Goal: Information Seeking & Learning: Learn about a topic

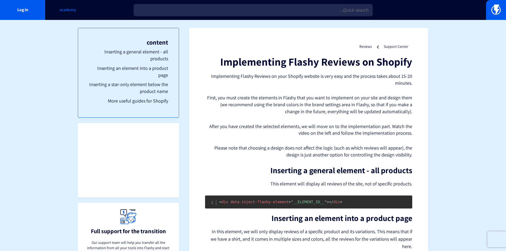
click at [70, 8] on font "academy" at bounding box center [68, 10] width 16 height 6
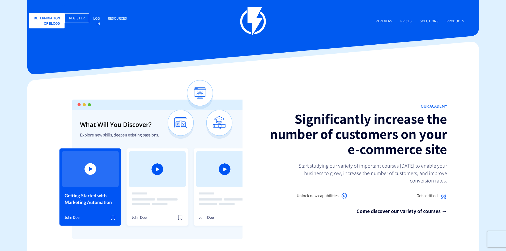
click at [402, 92] on div "Our Academy Significantly increase the number of customers on your e-commerce s…" at bounding box center [253, 175] width 460 height 191
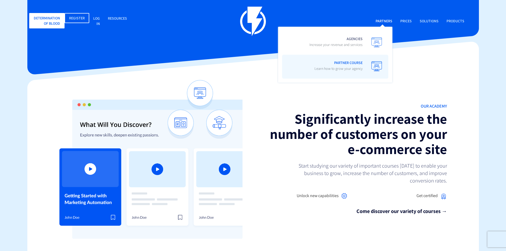
click at [387, 65] on link "Partner Course Learn how to grow your agency" at bounding box center [335, 67] width 106 height 24
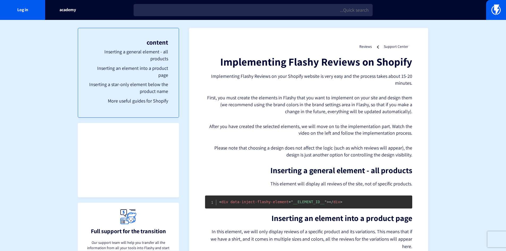
scroll to position [175, 0]
